Goal: Find specific page/section: Find specific page/section

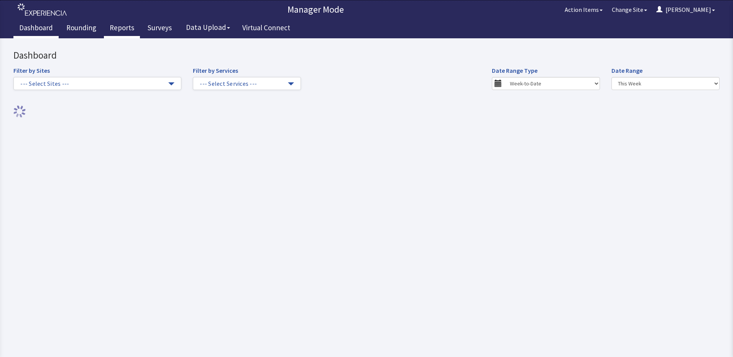
click at [117, 28] on link "Reports" at bounding box center [122, 28] width 36 height 19
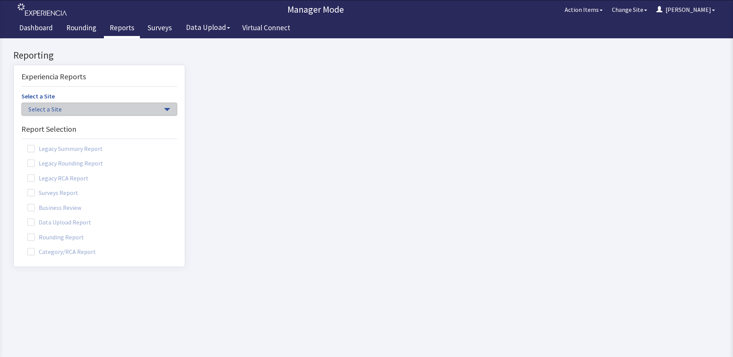
click at [109, 107] on span "Select a Site" at bounding box center [95, 109] width 134 height 9
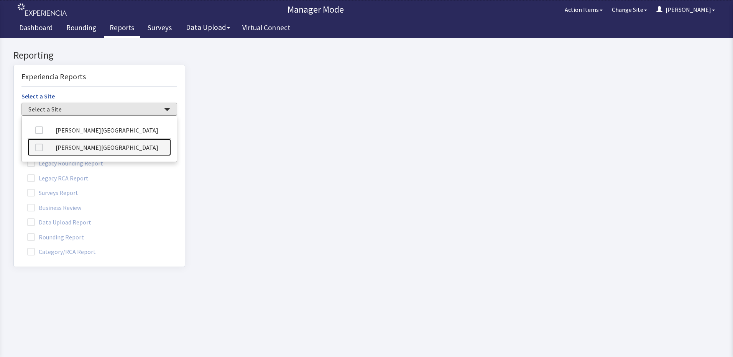
click at [106, 148] on link "[PERSON_NAME][GEOGRAPHIC_DATA]" at bounding box center [99, 147] width 143 height 17
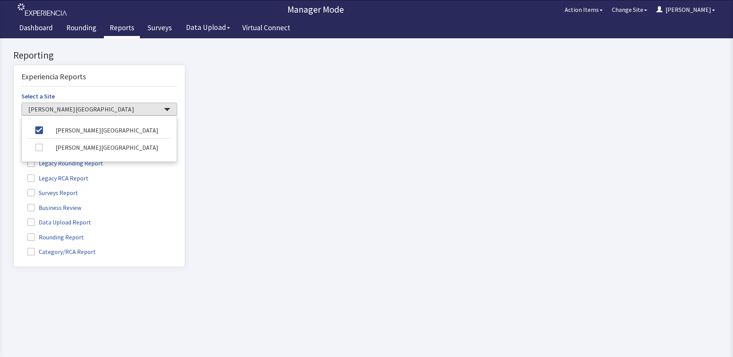
click at [63, 239] on label "Rounding Report" at bounding box center [56, 237] width 70 height 10
click at [14, 233] on input "Rounding Report" at bounding box center [14, 233] width 0 height 0
